Goal: Task Accomplishment & Management: Use online tool/utility

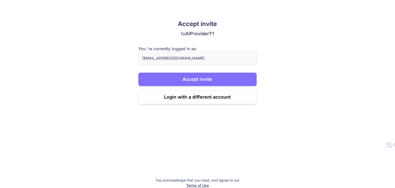
click at [191, 79] on button "Accept invite" at bounding box center [197, 78] width 119 height 13
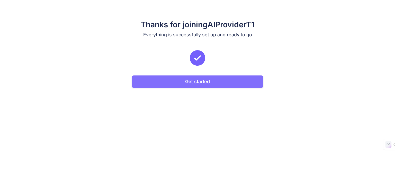
click at [200, 83] on button "Get started" at bounding box center [198, 81] width 132 height 12
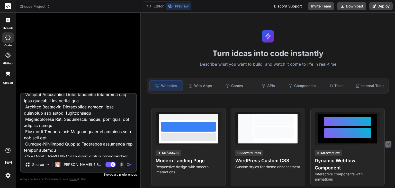
scroll to position [390, 0]
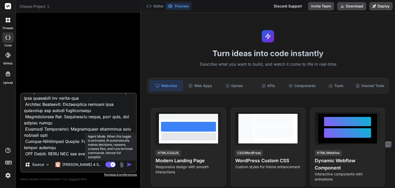
click at [109, 164] on rect at bounding box center [110, 164] width 10 height 6
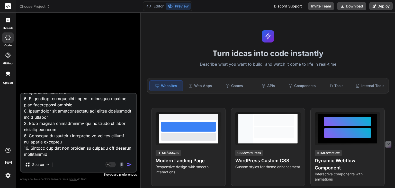
scroll to position [3289, 0]
click at [127, 164] on img "button" at bounding box center [129, 164] width 5 height 5
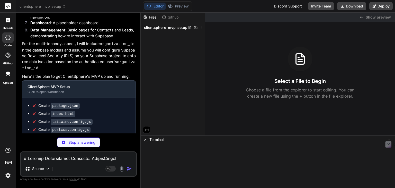
scroll to position [1556, 0]
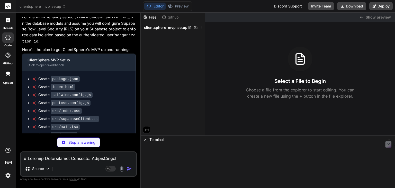
click at [153, 6] on button "Editor" at bounding box center [154, 6] width 21 height 7
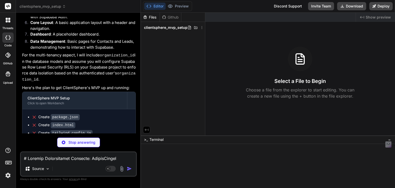
scroll to position [1505, 0]
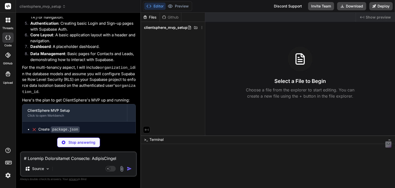
click at [59, 113] on div "Click to open Workbench" at bounding box center [75, 115] width 94 height 4
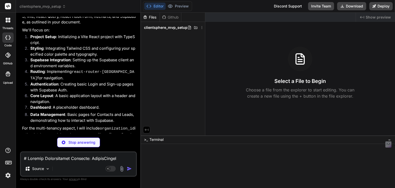
scroll to position [1442, 0]
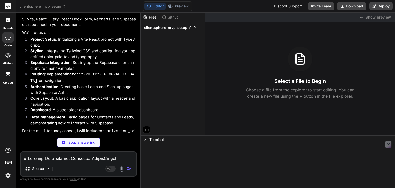
click at [77, 142] on p "Stop answering" at bounding box center [81, 142] width 27 height 5
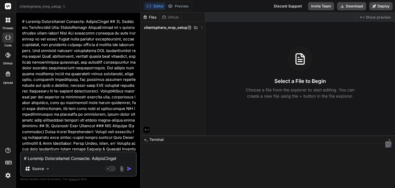
scroll to position [0, 0]
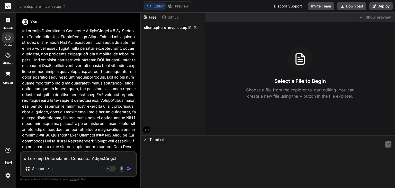
click at [60, 157] on textarea at bounding box center [78, 156] width 115 height 9
click at [240, 183] on div at bounding box center [265, 182] width 244 height 5
